Goal: Information Seeking & Learning: Learn about a topic

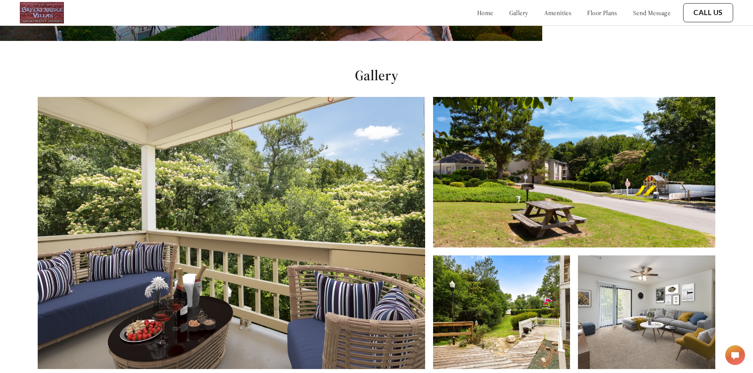
scroll to position [379, 0]
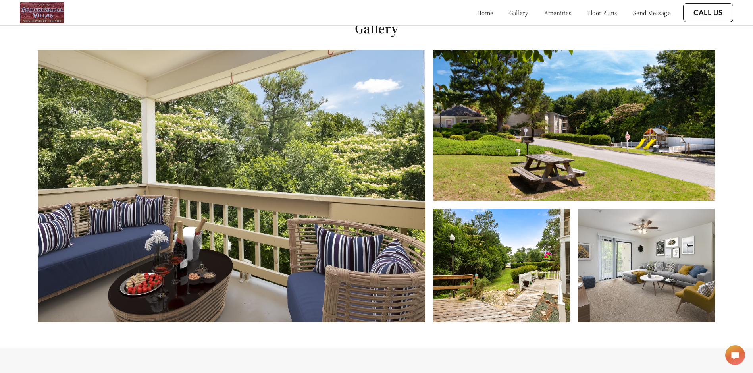
click at [605, 13] on link "floor plans" at bounding box center [602, 13] width 30 height 8
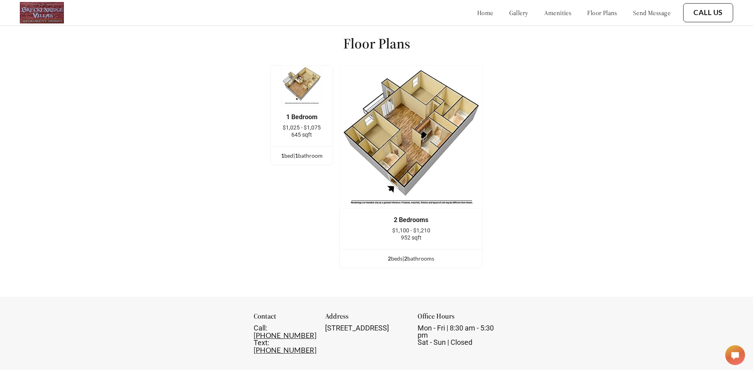
scroll to position [1087, 0]
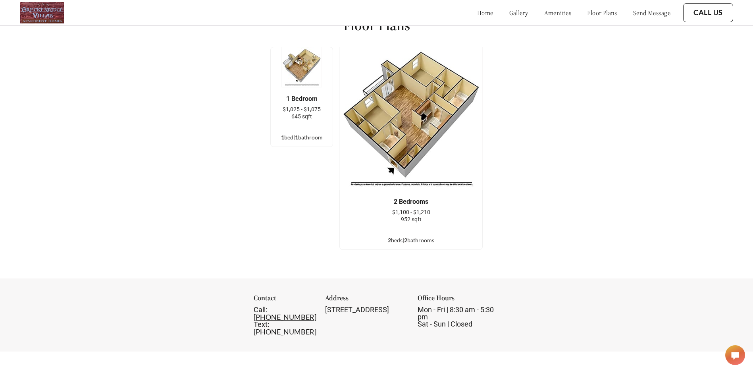
click at [308, 84] on img at bounding box center [301, 67] width 40 height 40
click at [308, 119] on span "645 sqft" at bounding box center [301, 116] width 21 height 6
click at [308, 87] on img at bounding box center [301, 67] width 40 height 40
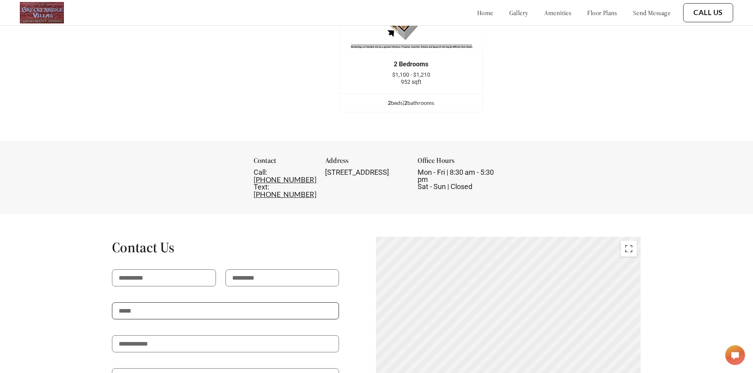
scroll to position [1066, 0]
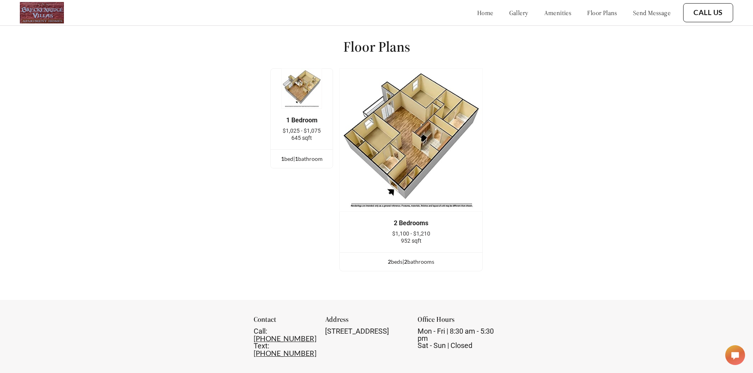
click at [509, 16] on link "gallery" at bounding box center [518, 13] width 19 height 8
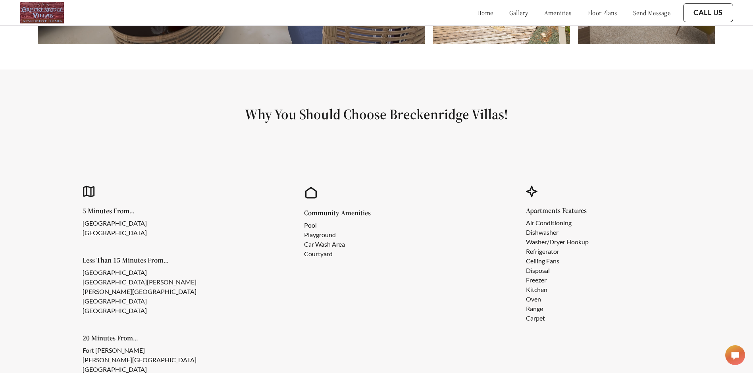
scroll to position [775, 0]
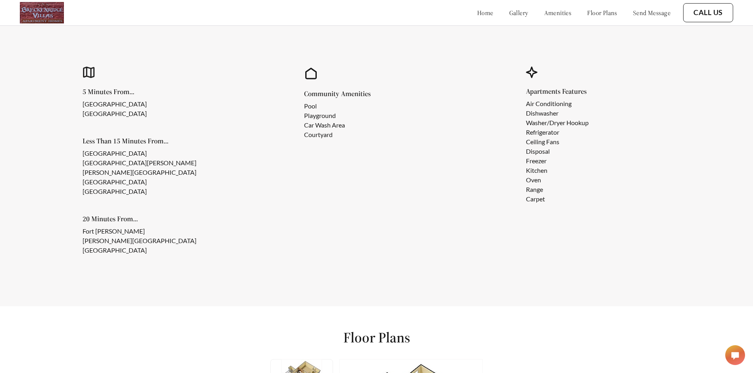
click at [546, 13] on link "amenities" at bounding box center [557, 13] width 27 height 8
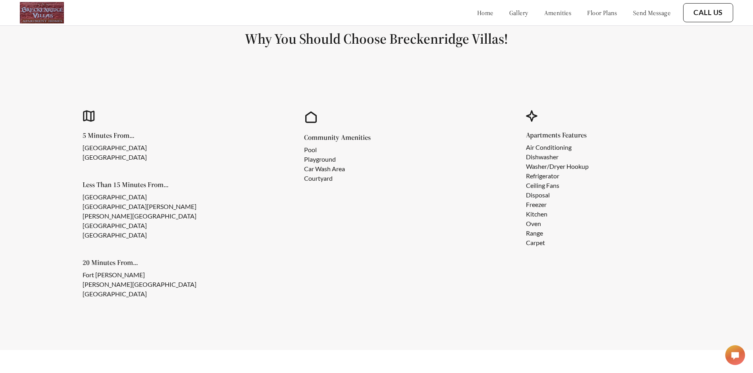
click at [546, 13] on link "amenities" at bounding box center [557, 13] width 27 height 8
click at [608, 15] on link "floor plans" at bounding box center [602, 13] width 30 height 8
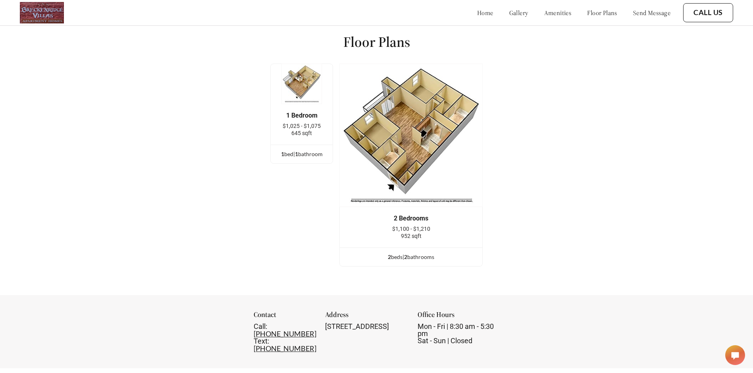
scroll to position [1087, 0]
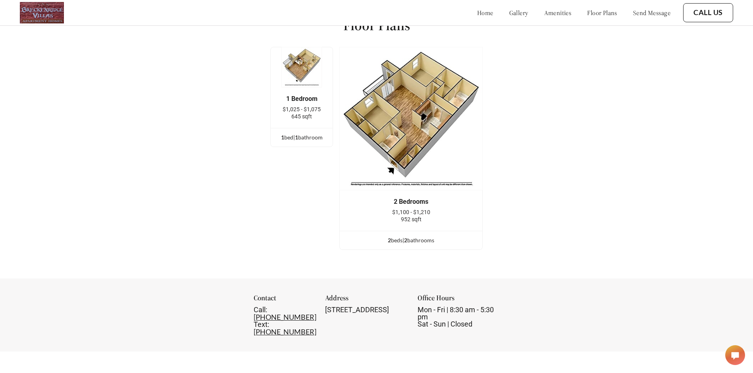
drag, startPoint x: 524, startPoint y: 13, endPoint x: 531, endPoint y: 13, distance: 7.2
click at [525, 13] on div "home gallery amenities floor plans send message" at bounding box center [565, 13] width 209 height 8
click at [544, 13] on link "amenities" at bounding box center [557, 13] width 27 height 8
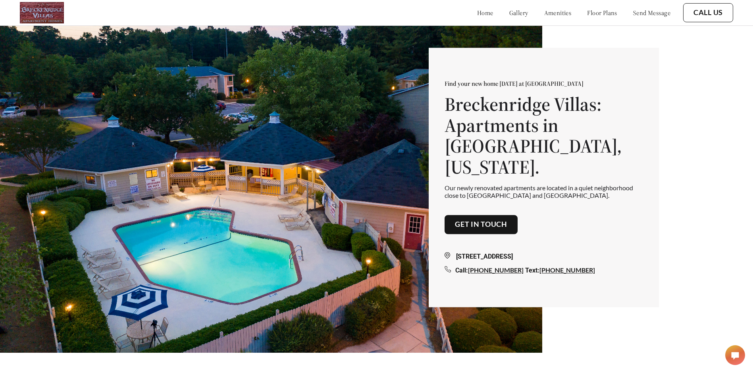
scroll to position [17, 0]
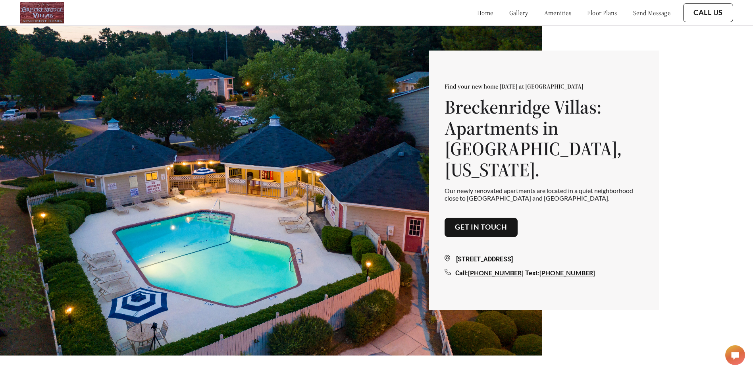
drag, startPoint x: 515, startPoint y: 13, endPoint x: 506, endPoint y: 13, distance: 8.3
click at [506, 13] on div "home gallery amenities floor plans send message" at bounding box center [565, 13] width 209 height 8
drag, startPoint x: 506, startPoint y: 13, endPoint x: 501, endPoint y: 13, distance: 5.2
click at [509, 13] on link "gallery" at bounding box center [518, 13] width 19 height 8
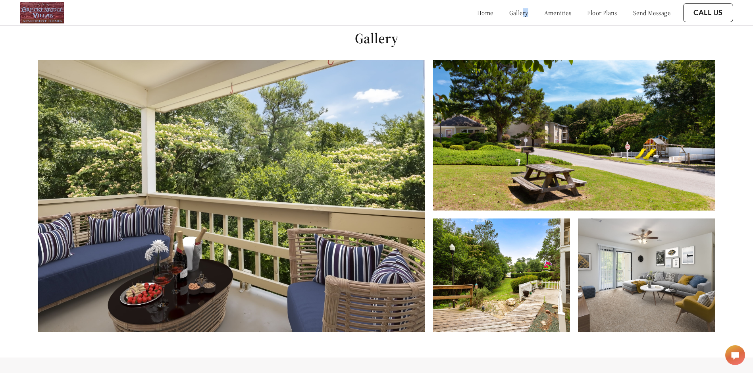
scroll to position [379, 0]
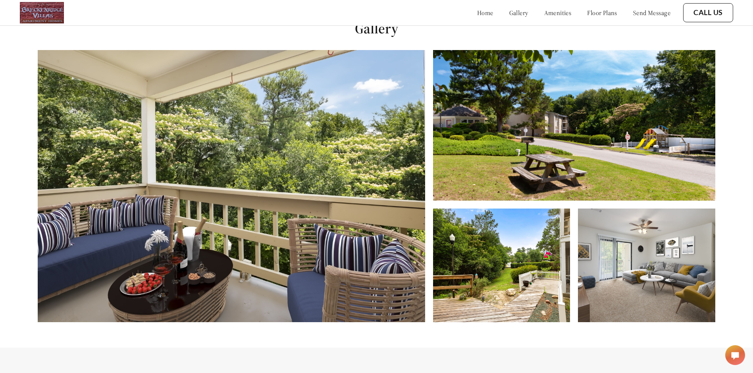
click at [523, 11] on div "home gallery amenities floor plans send message" at bounding box center [565, 13] width 209 height 8
click at [544, 11] on link "amenities" at bounding box center [557, 13] width 27 height 8
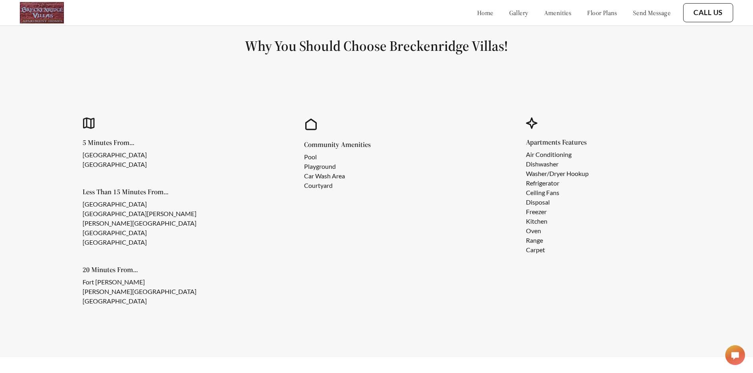
scroll to position [732, 0]
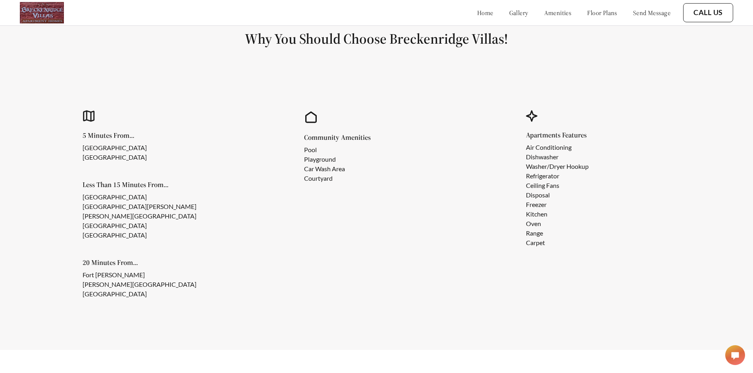
click at [587, 14] on link "floor plans" at bounding box center [602, 13] width 30 height 8
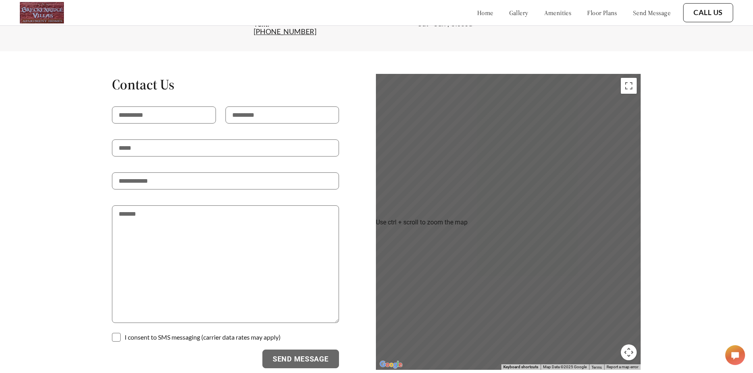
scroll to position [1423, 0]
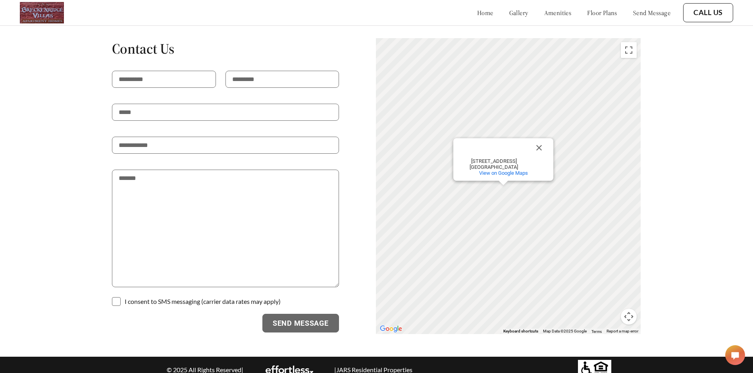
click at [477, 15] on div "home gallery amenities floor plans send message" at bounding box center [565, 13] width 209 height 8
click at [477, 12] on link "home" at bounding box center [485, 13] width 16 height 8
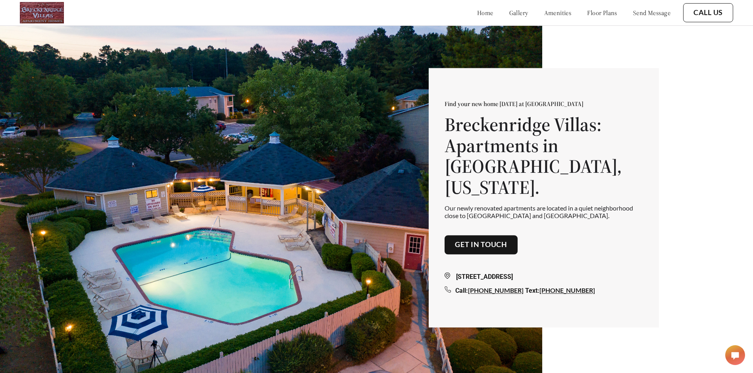
click at [45, 12] on img at bounding box center [42, 12] width 44 height 21
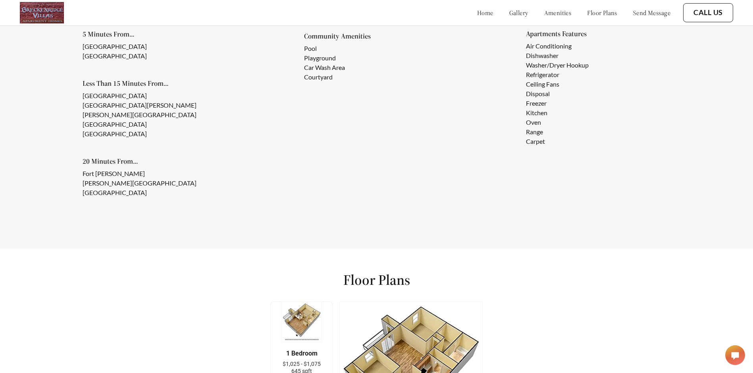
scroll to position [788, 0]
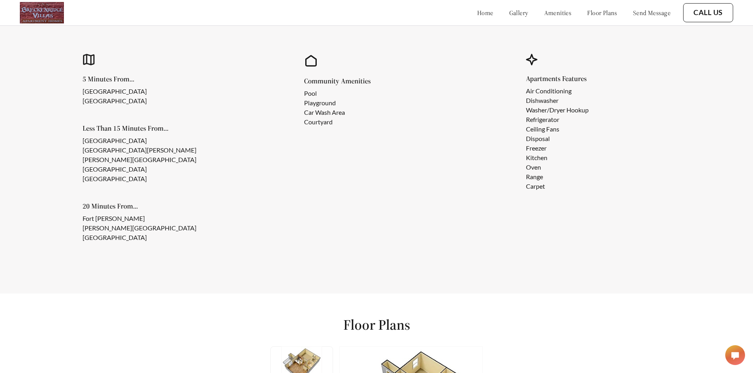
click at [594, 15] on link "floor plans" at bounding box center [602, 13] width 30 height 8
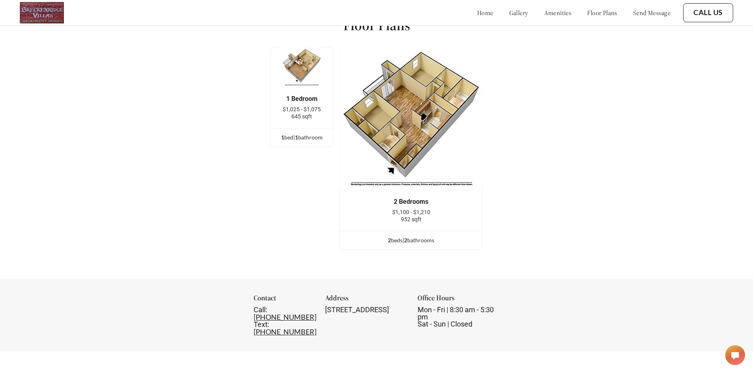
click at [544, 16] on link "amenities" at bounding box center [557, 13] width 27 height 8
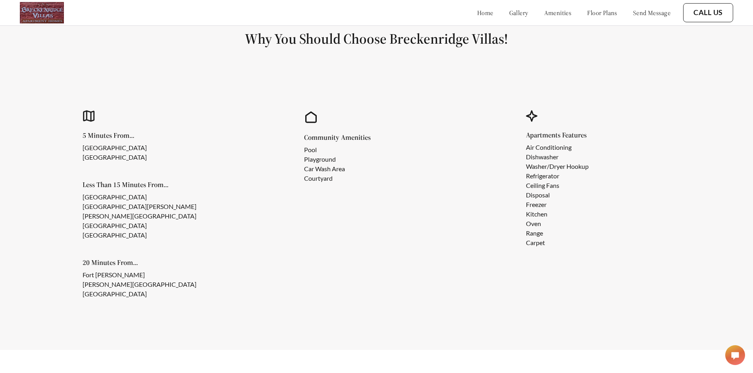
click at [509, 16] on link "gallery" at bounding box center [518, 13] width 19 height 8
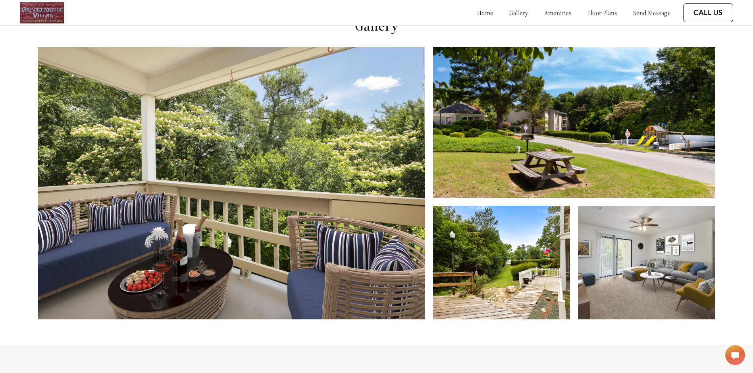
scroll to position [379, 0]
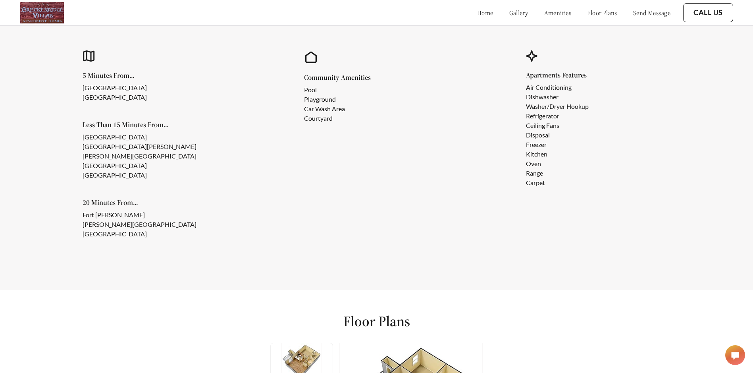
scroll to position [788, 0]
